Goal: Task Accomplishment & Management: Use online tool/utility

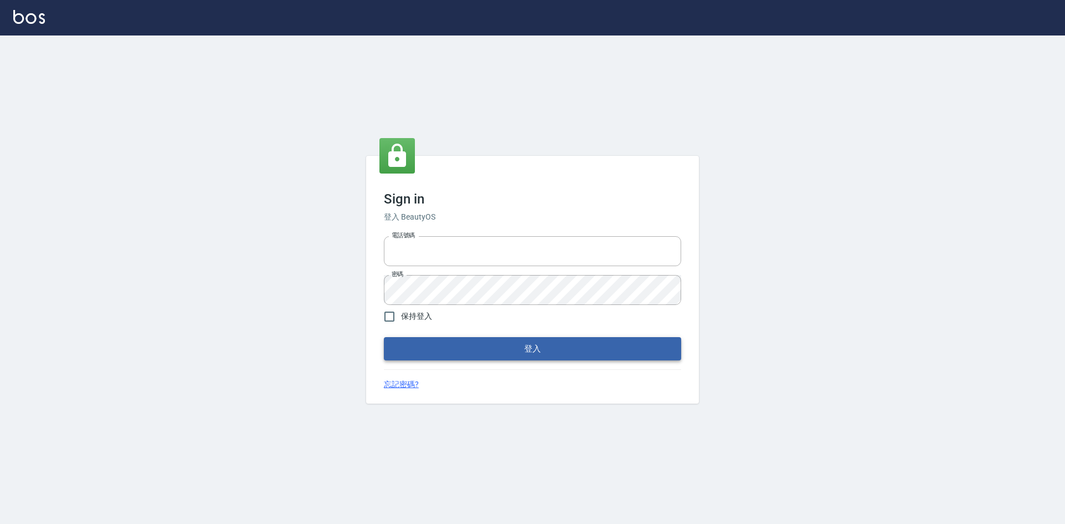
type input "0963852741"
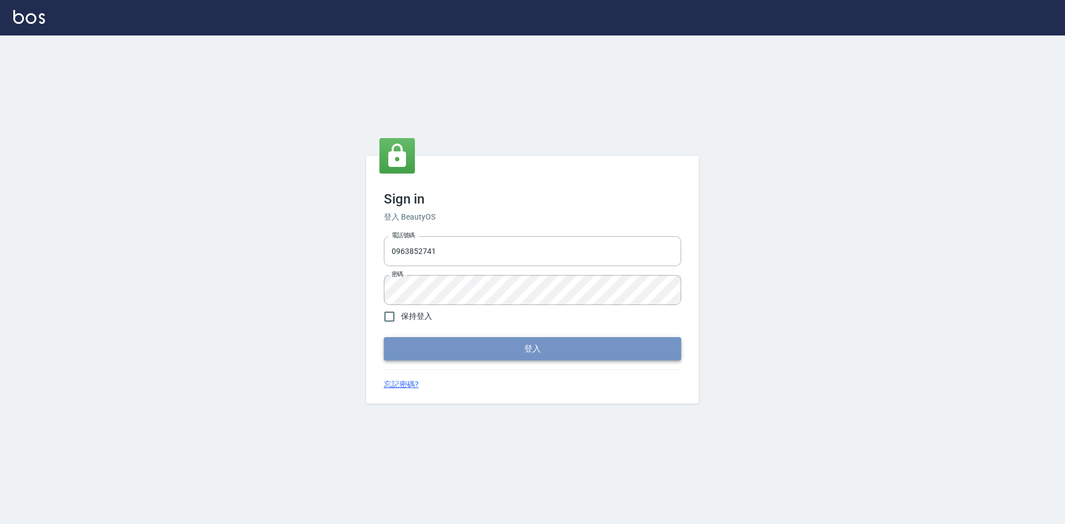
click at [474, 356] on button "登入" at bounding box center [532, 348] width 297 height 23
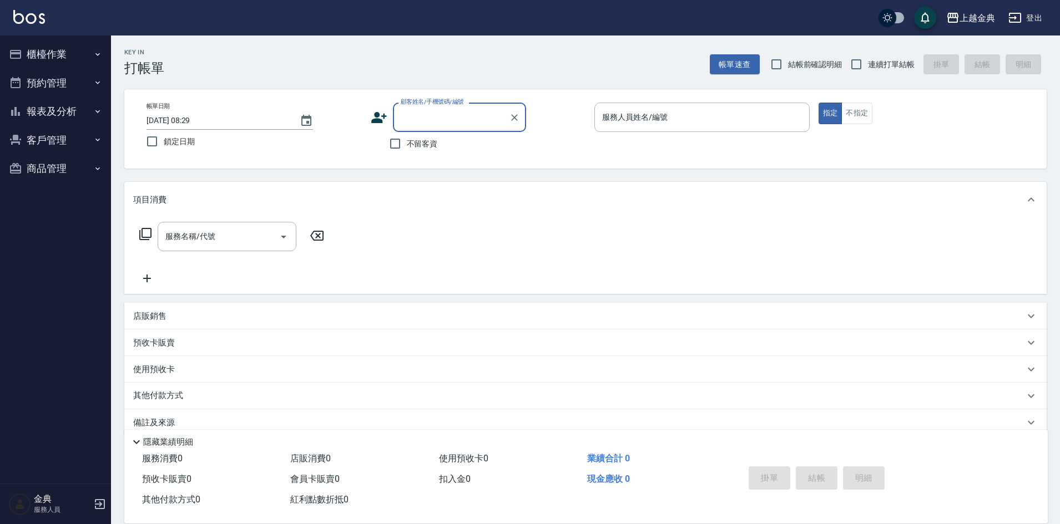
click at [52, 51] on button "櫃檯作業" at bounding box center [55, 54] width 102 height 29
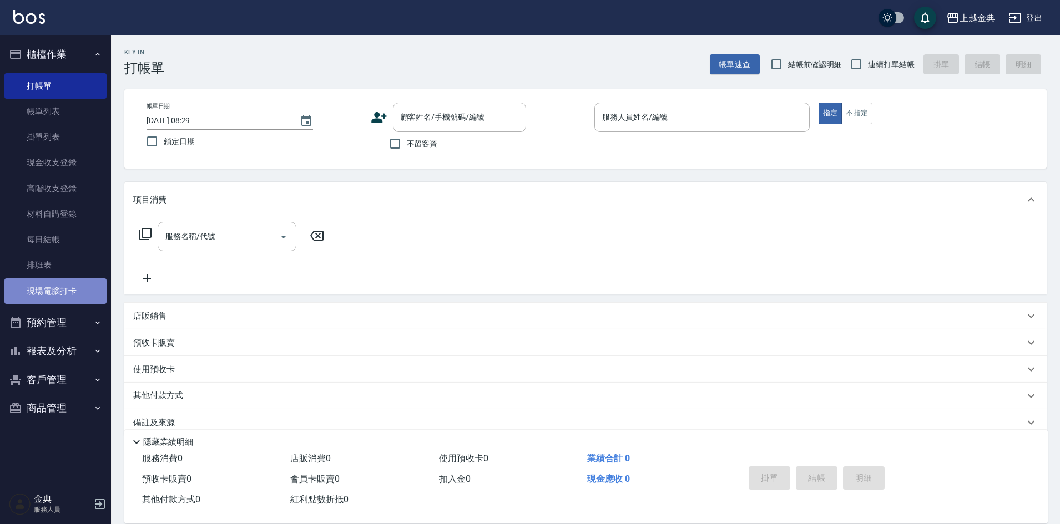
click at [56, 280] on link "現場電腦打卡" at bounding box center [55, 291] width 102 height 26
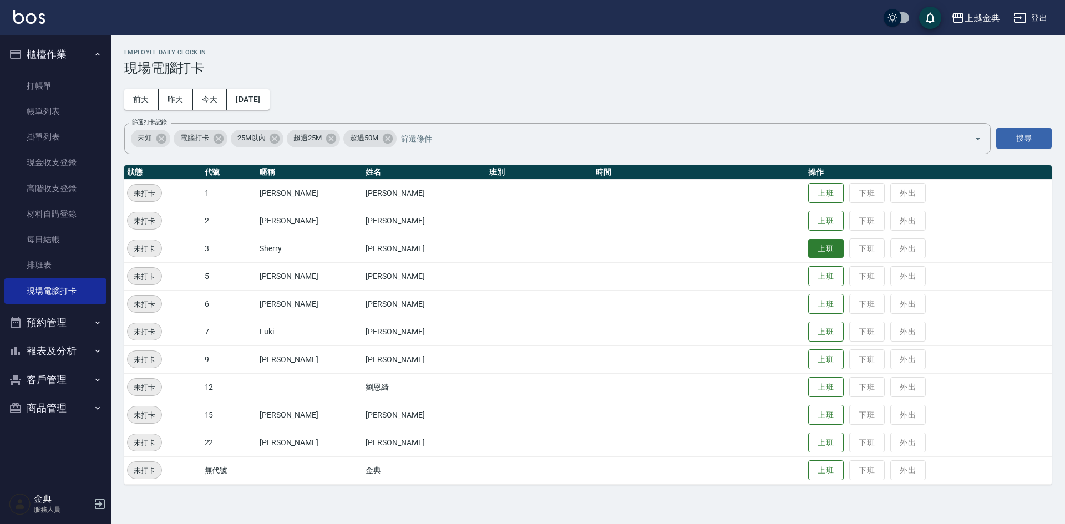
click at [808, 252] on button "上班" at bounding box center [826, 248] width 36 height 19
click at [216, 100] on button "今天" at bounding box center [210, 99] width 34 height 21
click at [808, 359] on button "上班" at bounding box center [826, 359] width 36 height 19
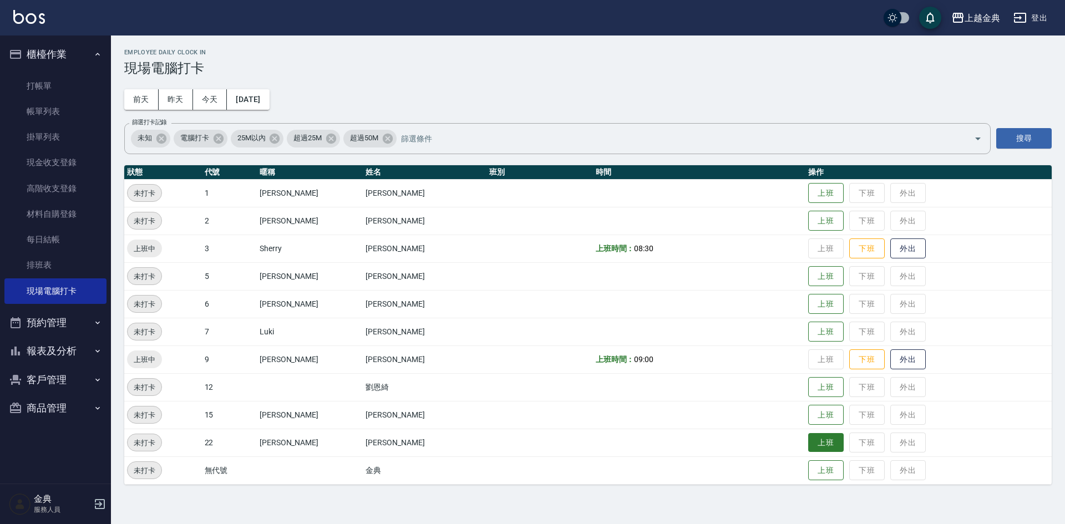
click at [812, 450] on button "上班" at bounding box center [826, 442] width 36 height 19
click at [808, 306] on button "上班" at bounding box center [826, 304] width 36 height 19
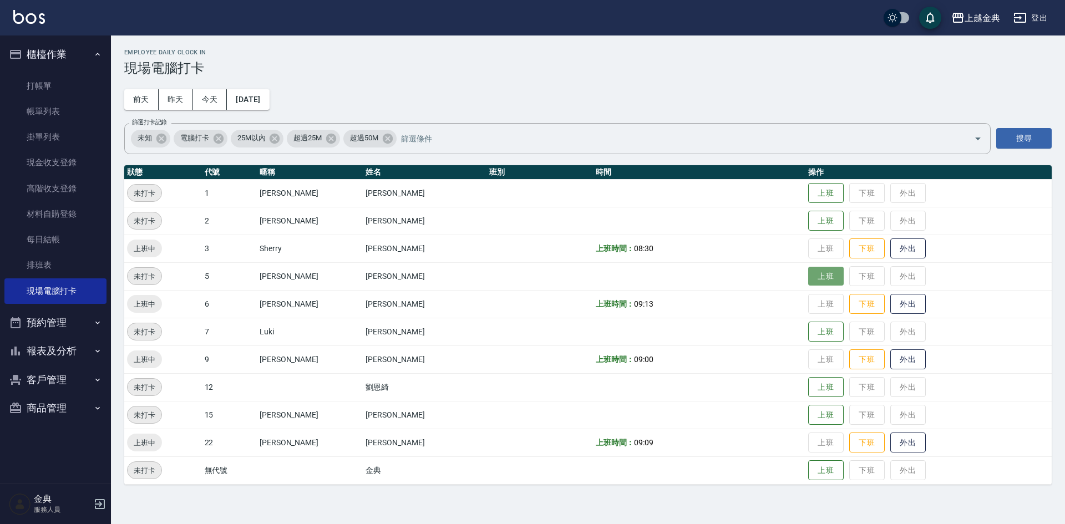
click at [811, 280] on button "上班" at bounding box center [826, 276] width 36 height 19
